Goal: Task Accomplishment & Management: Complete application form

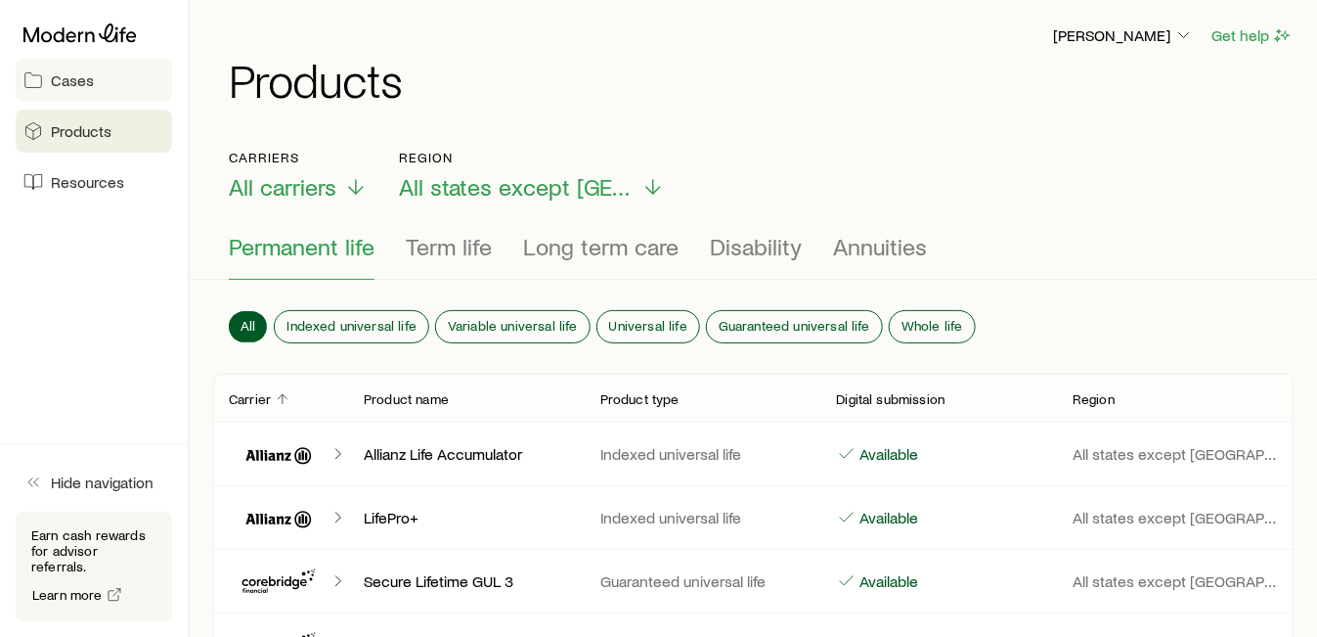
click at [89, 81] on span "Cases" at bounding box center [72, 80] width 43 height 20
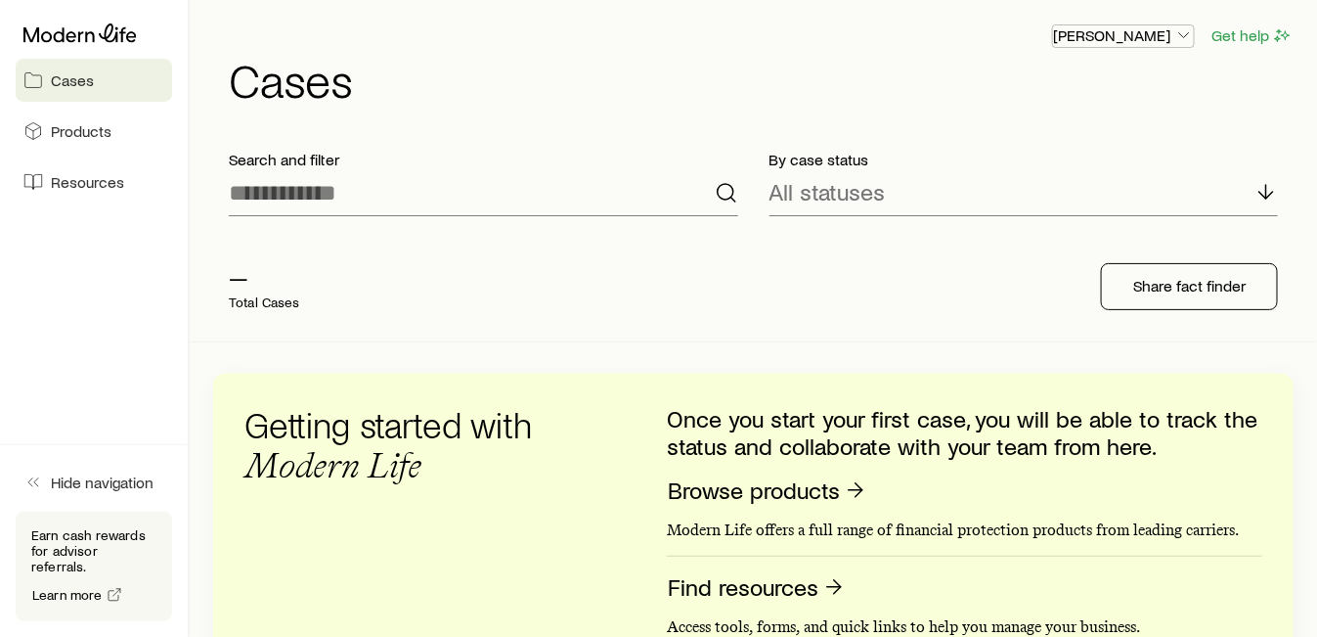
click at [1125, 24] on button "[PERSON_NAME]" at bounding box center [1123, 35] width 143 height 23
click at [118, 184] on span "Resources" at bounding box center [87, 182] width 73 height 20
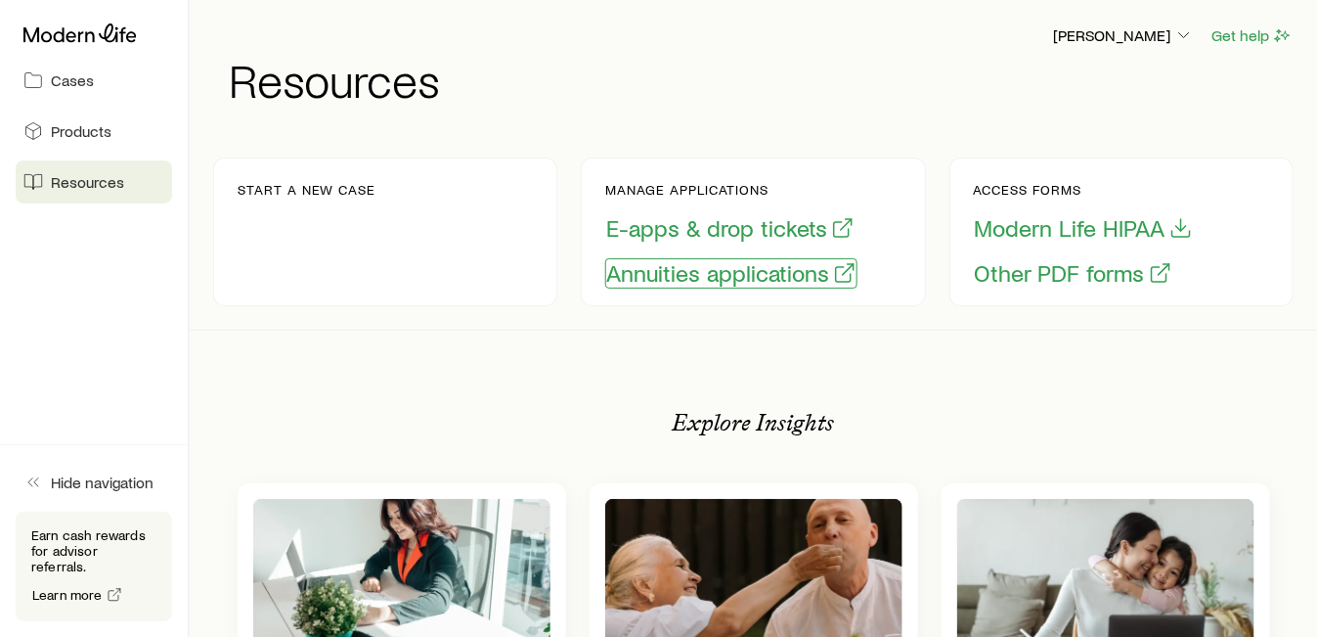
click at [670, 275] on button "Annuities applications" at bounding box center [731, 273] width 252 height 30
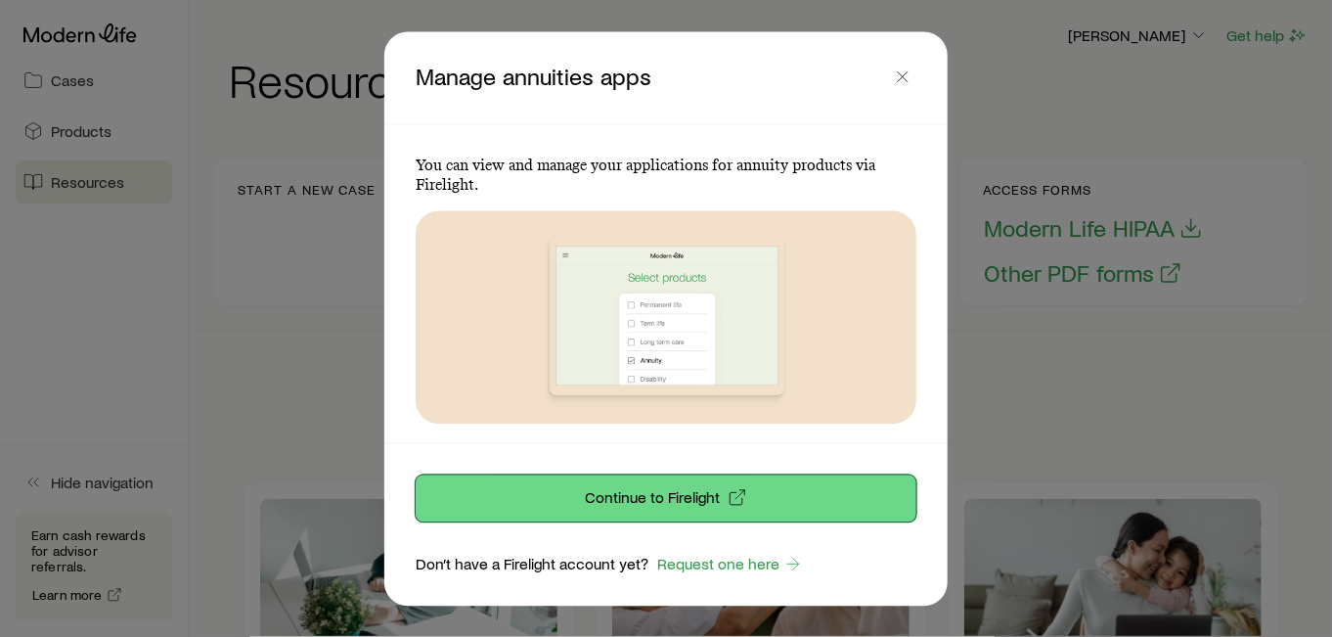
click at [567, 489] on button "Continue to Firelight" at bounding box center [666, 497] width 501 height 47
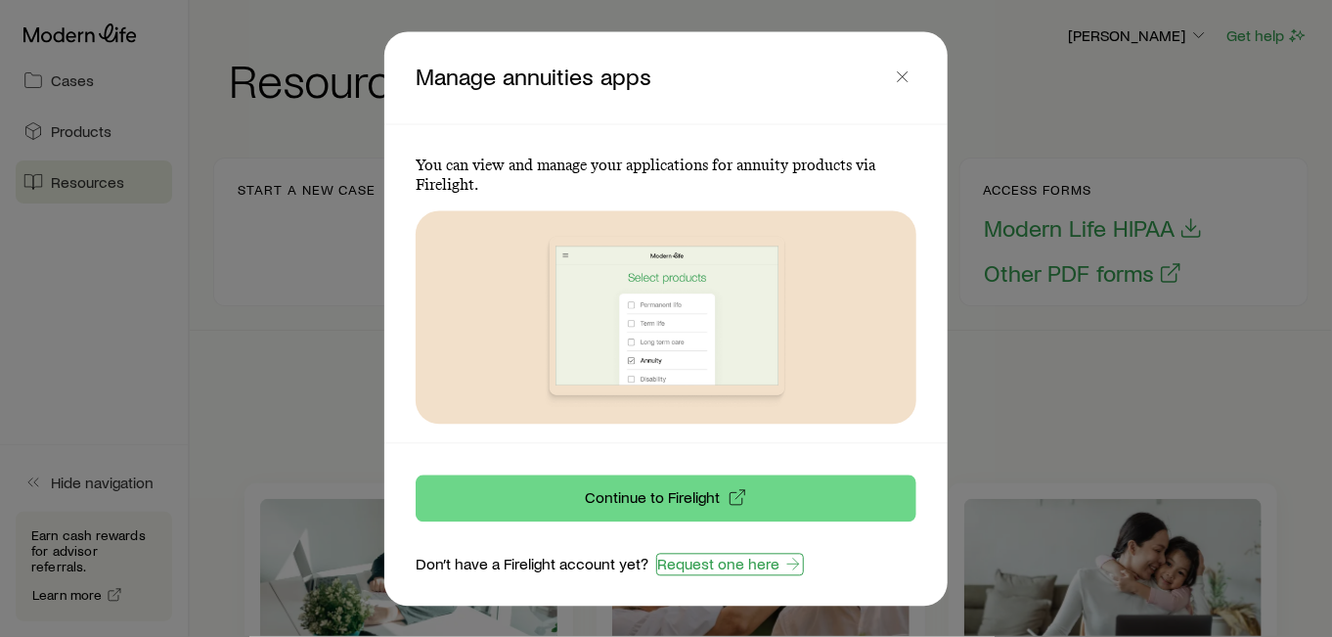
click at [707, 562] on link "Request one here" at bounding box center [730, 564] width 148 height 22
click at [899, 76] on icon "button" at bounding box center [903, 77] width 20 height 20
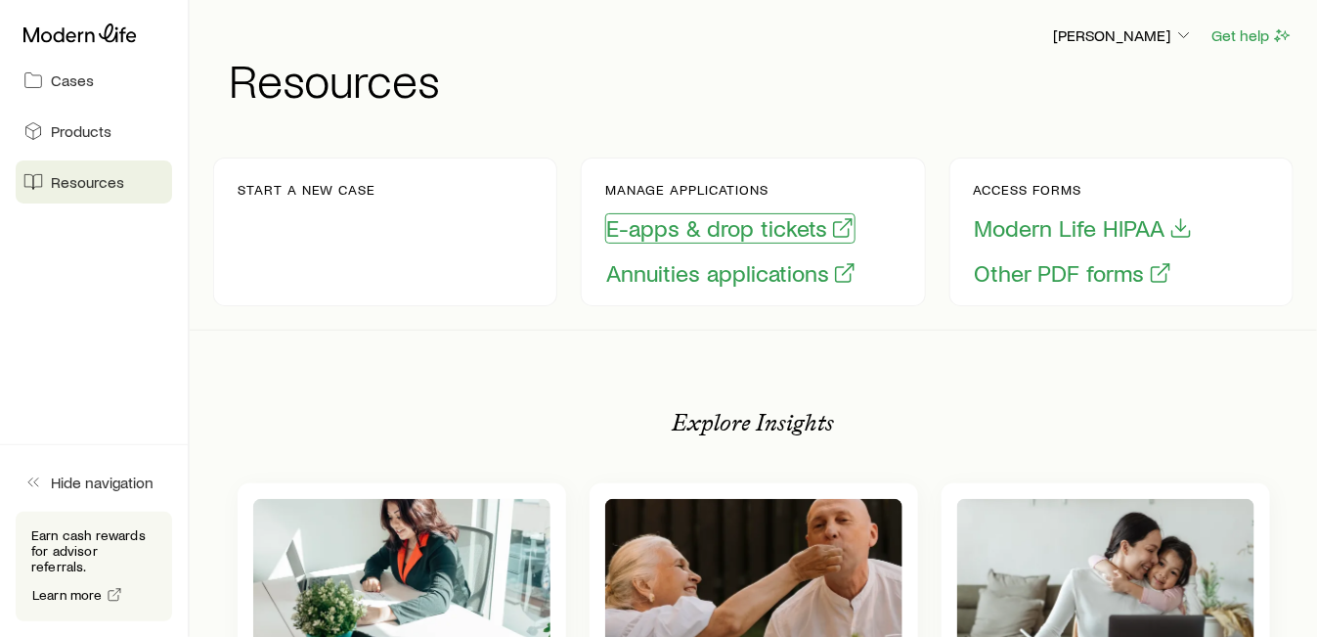
click at [713, 231] on button "E-apps & drop tickets" at bounding box center [730, 228] width 250 height 30
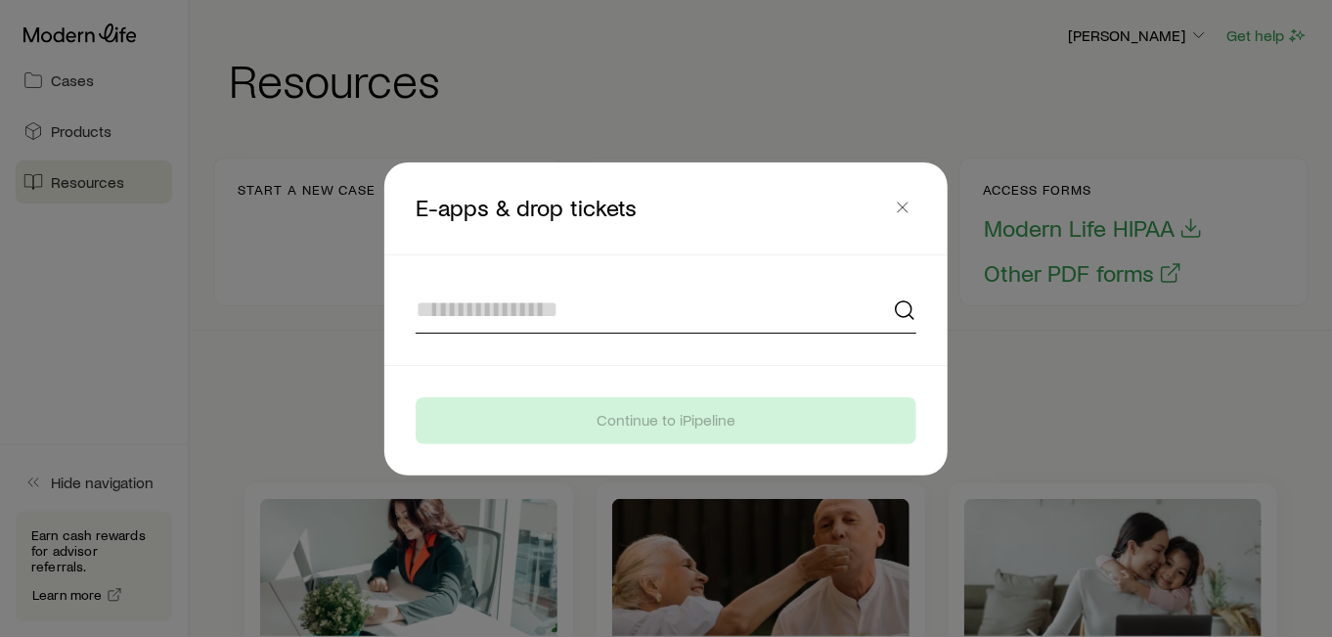
click at [671, 302] on input at bounding box center [666, 310] width 501 height 47
type input "**********"
click at [664, 360] on div at bounding box center [666, 310] width 548 height 110
click at [660, 323] on input at bounding box center [666, 310] width 501 height 47
type input "**********"
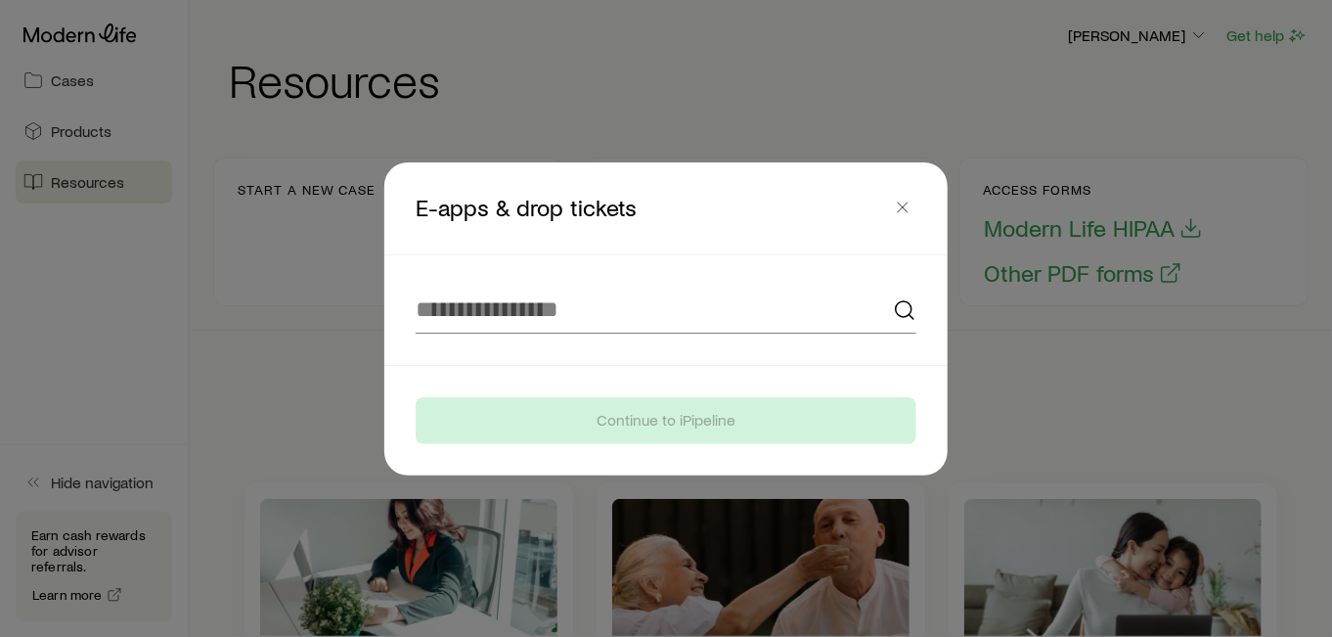
click at [658, 371] on footer "Continue to iPipeline" at bounding box center [665, 421] width 563 height 110
click at [903, 208] on icon "button" at bounding box center [903, 208] width 20 height 20
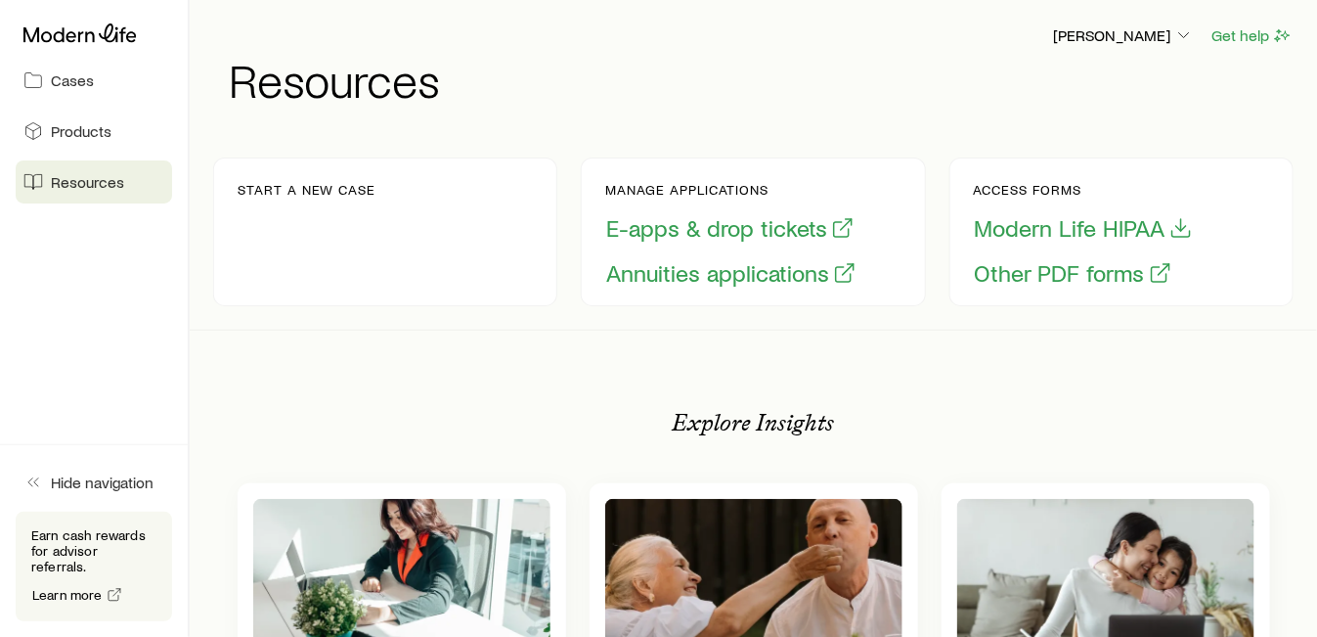
click at [253, 198] on div "Start a new case" at bounding box center [307, 232] width 138 height 100
click at [255, 195] on p "Start a new case" at bounding box center [307, 190] width 138 height 16
click at [261, 204] on div "Start a new case" at bounding box center [307, 232] width 138 height 100
click at [271, 194] on p "Start a new case" at bounding box center [307, 190] width 138 height 16
click at [291, 246] on div "Start a new case" at bounding box center [307, 232] width 138 height 100
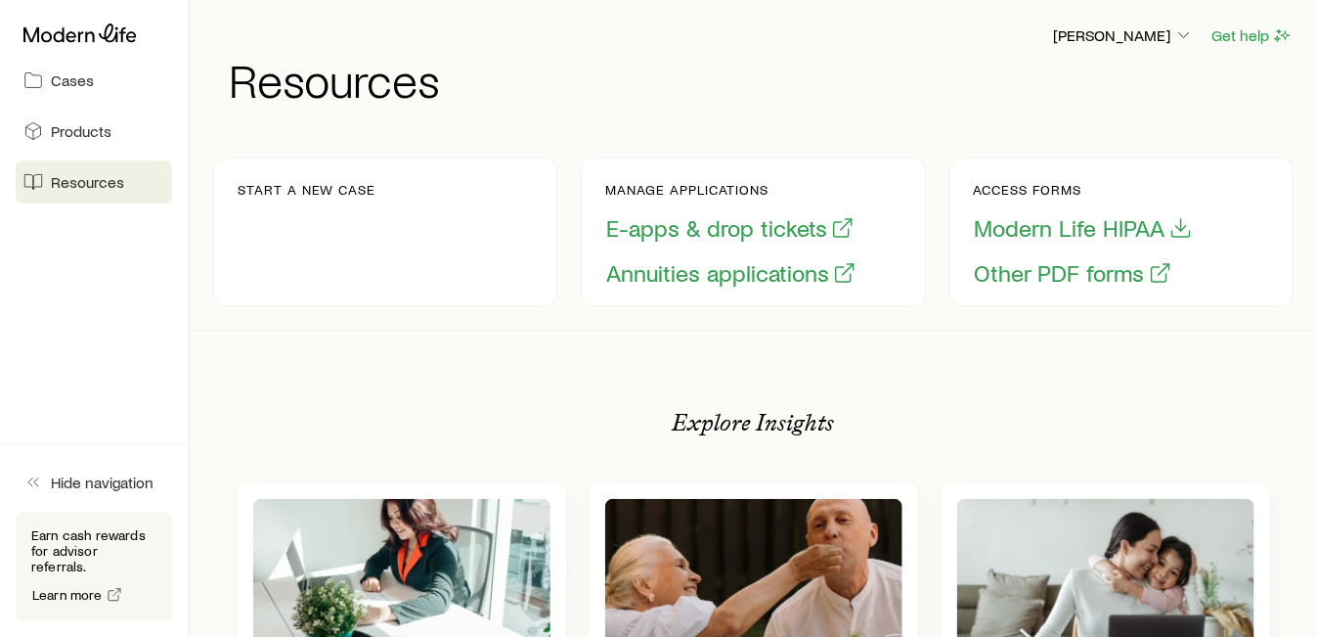
click at [341, 280] on div "Start a new case" at bounding box center [307, 232] width 138 height 100
click at [116, 87] on link "Cases" at bounding box center [94, 80] width 156 height 43
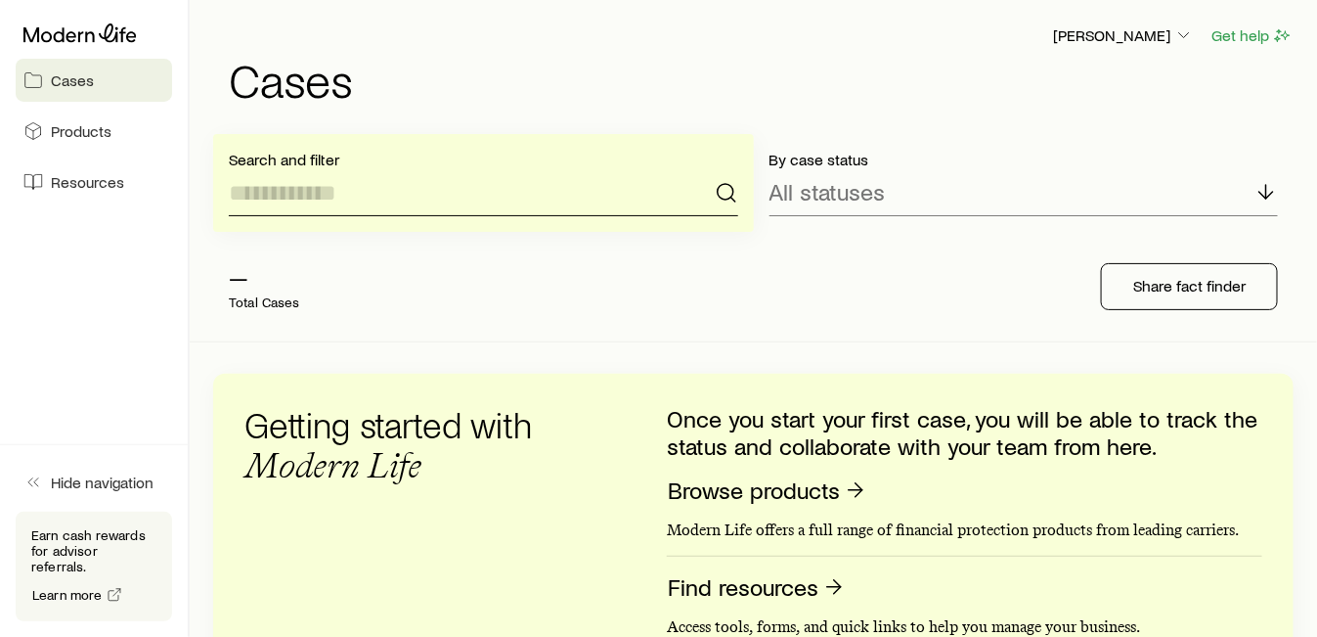
click at [570, 205] on input at bounding box center [484, 192] width 510 height 47
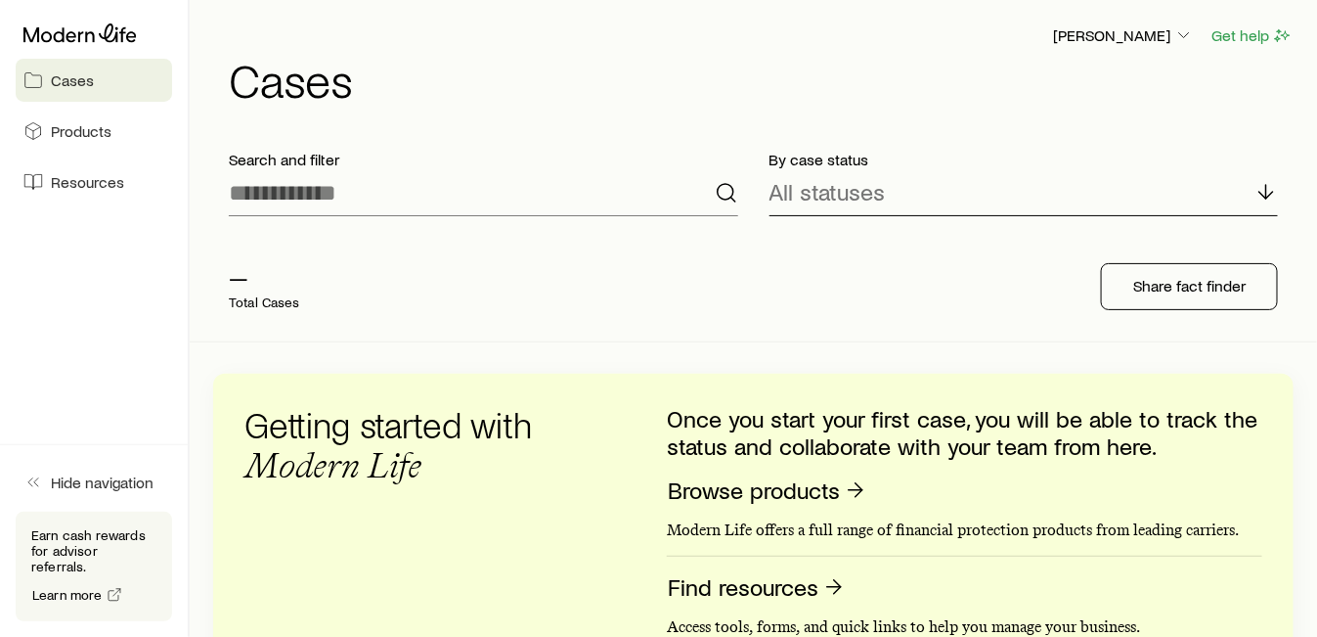
click at [826, 188] on p "All statuses" at bounding box center [828, 191] width 116 height 27
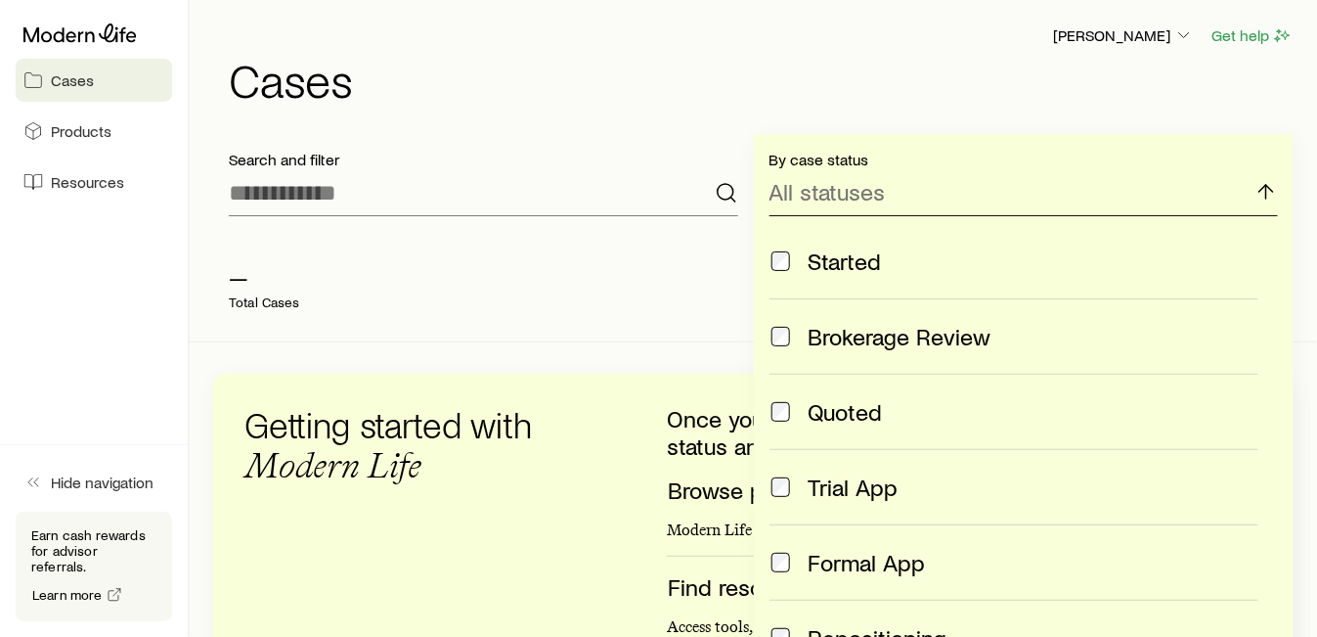
click at [826, 188] on p "All statuses" at bounding box center [828, 191] width 116 height 27
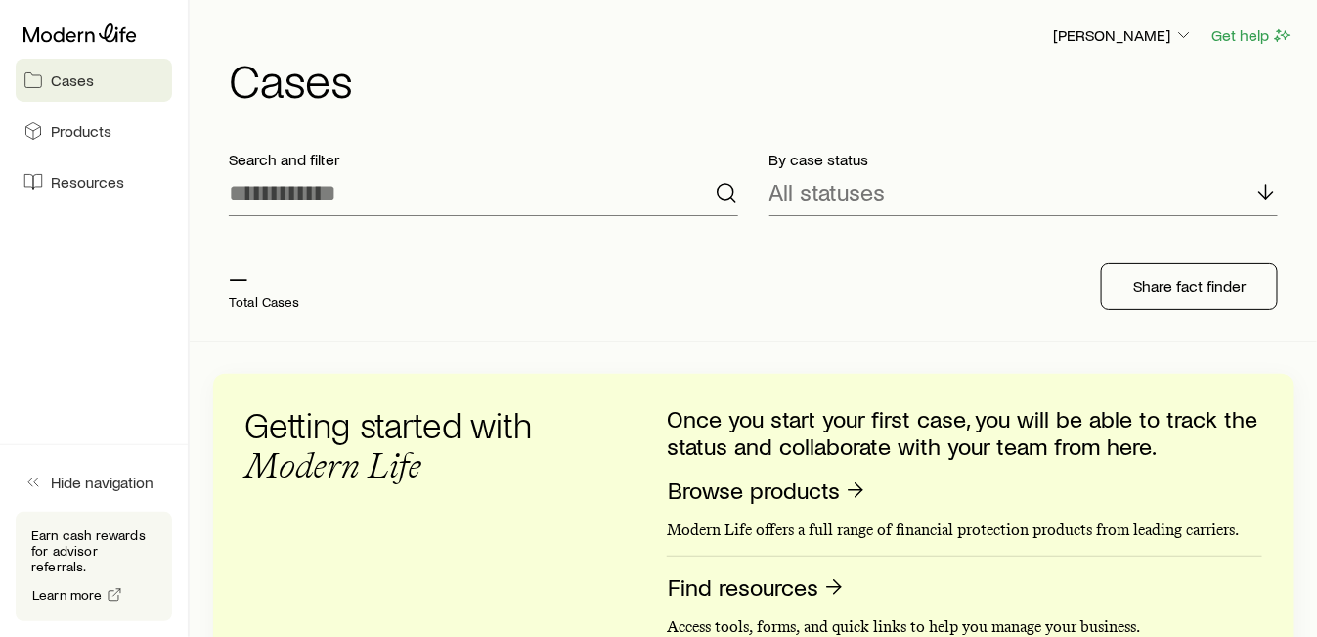
click at [274, 284] on p "—" at bounding box center [264, 276] width 71 height 27
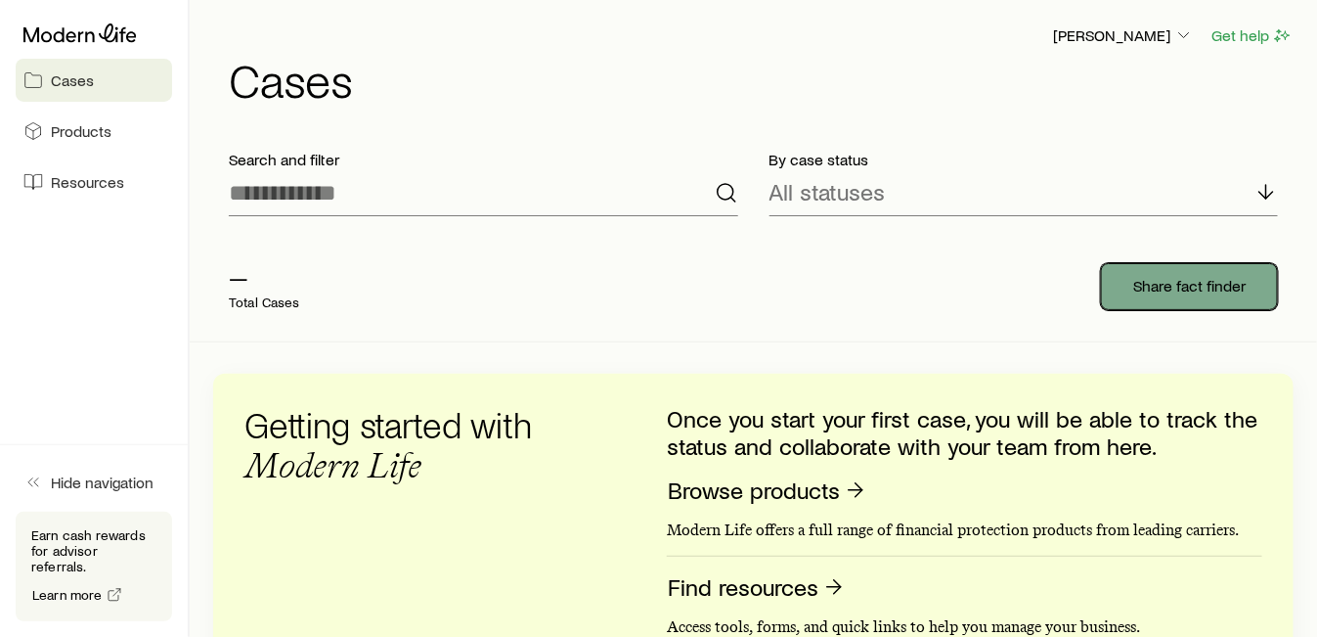
click at [1125, 301] on button "Share fact finder" at bounding box center [1189, 286] width 177 height 47
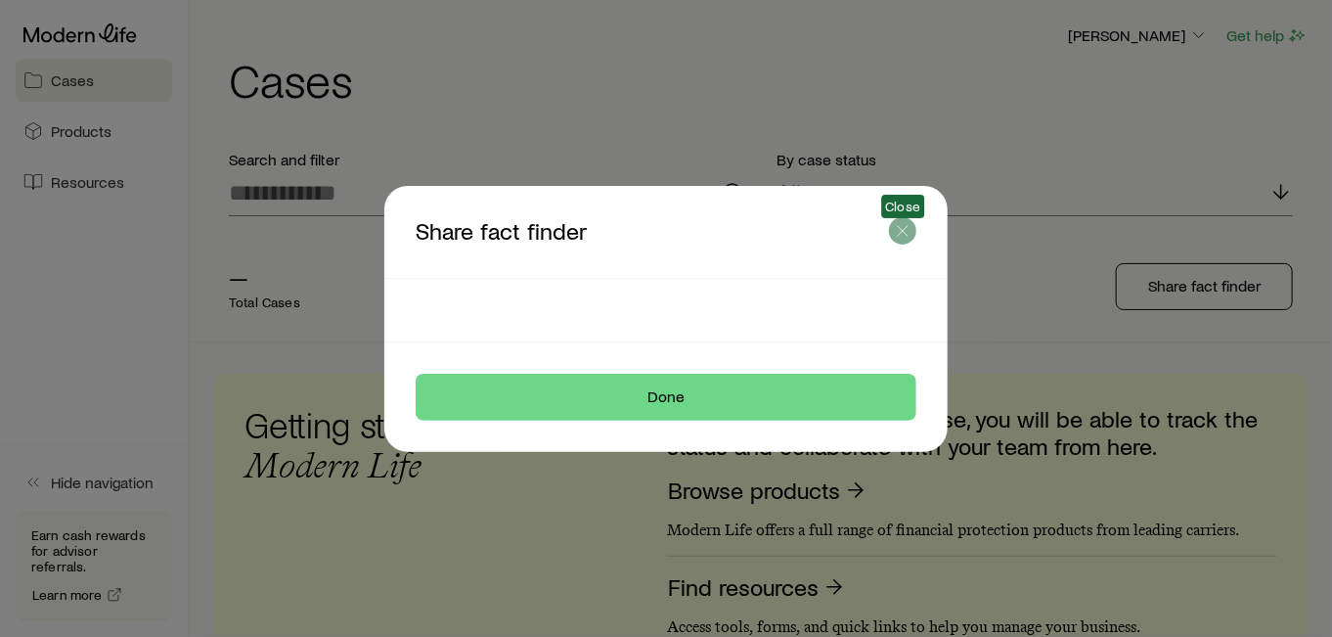
click at [893, 237] on icon "button" at bounding box center [903, 231] width 20 height 20
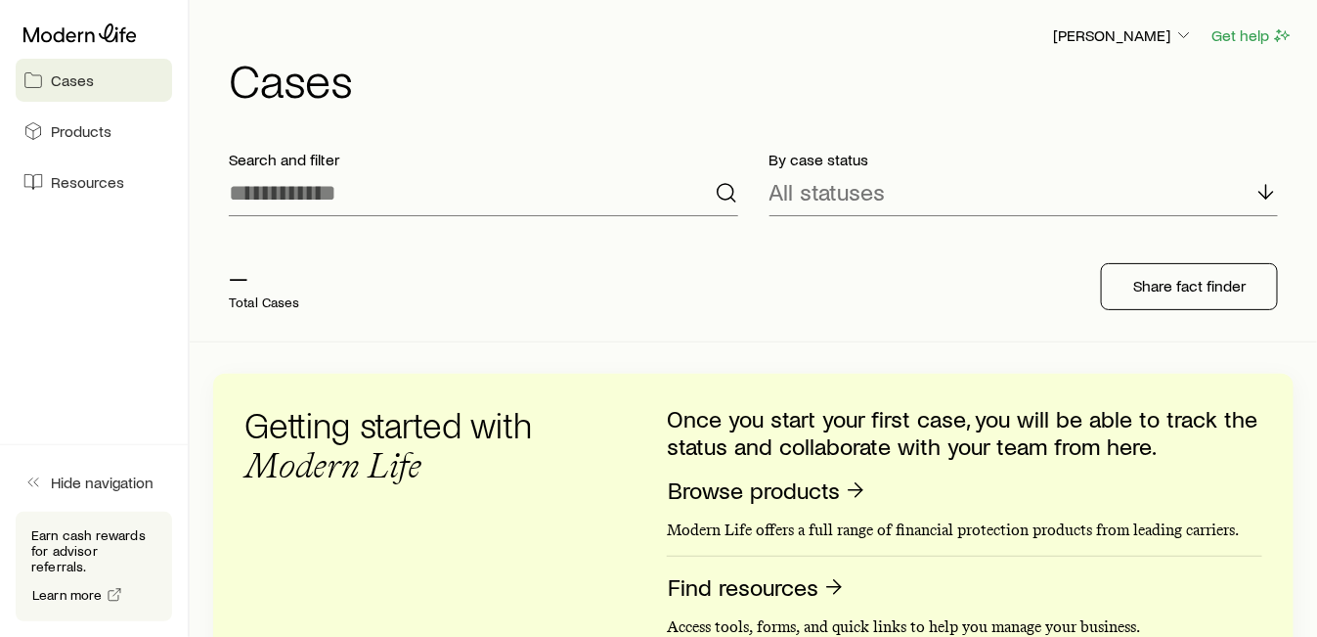
click at [617, 354] on div "Search and filter By case status All statuses — Total Cases Share fact finder G…" at bounding box center [753, 604] width 1081 height 940
